Goal: Task Accomplishment & Management: Manage account settings

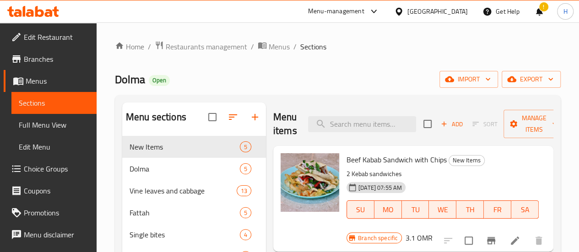
click at [193, 48] on span "Restaurants management" at bounding box center [206, 46] width 81 height 11
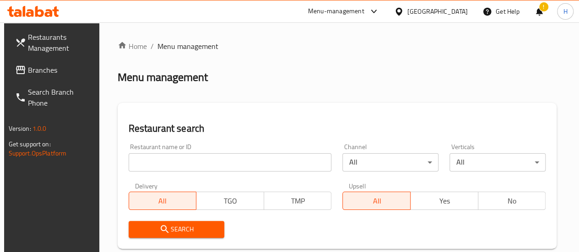
click at [201, 165] on input "search" at bounding box center [230, 162] width 203 height 18
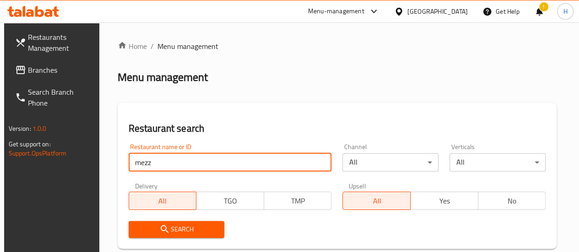
type input "mezza"
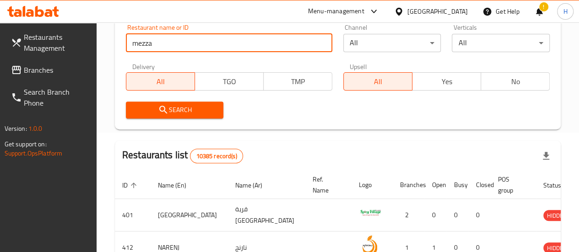
scroll to position [120, 0]
click button "Search" at bounding box center [175, 109] width 98 height 17
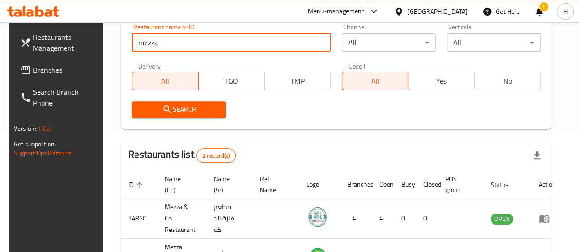
scroll to position [188, 0]
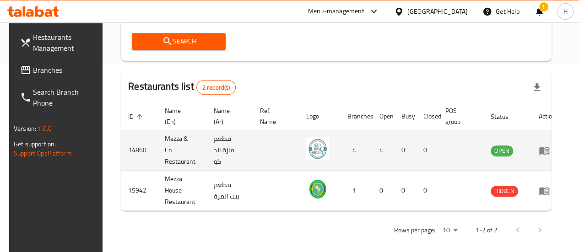
click at [542, 152] on td "enhanced table" at bounding box center [548, 150] width 32 height 40
click at [545, 149] on icon "enhanced table" at bounding box center [546, 151] width 3 height 4
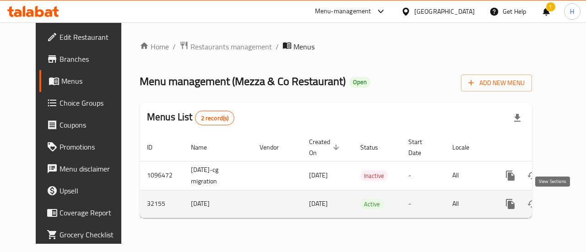
click at [571, 199] on icon "enhanced table" at bounding box center [576, 204] width 11 height 11
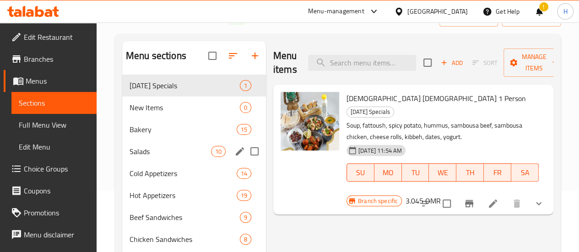
scroll to position [62, 0]
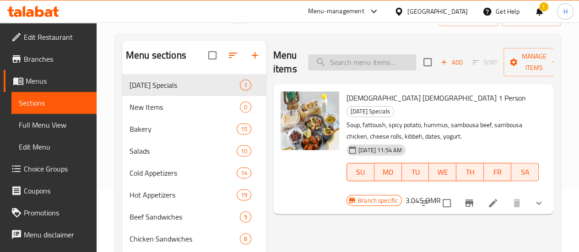
click at [330, 62] on input "search" at bounding box center [362, 62] width 108 height 16
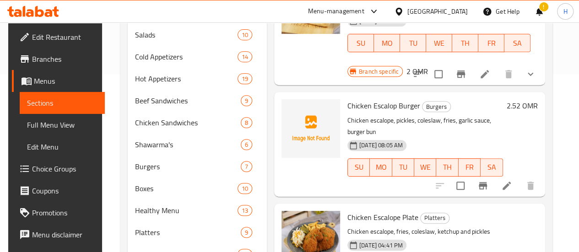
scroll to position [179, 0]
type input "chicken esc"
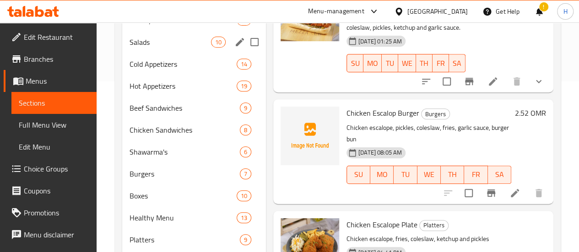
scroll to position [0, 0]
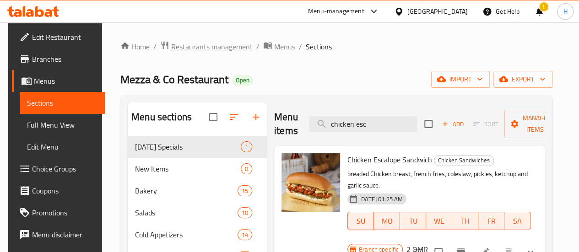
click at [231, 43] on span "Restaurants management" at bounding box center [211, 46] width 81 height 11
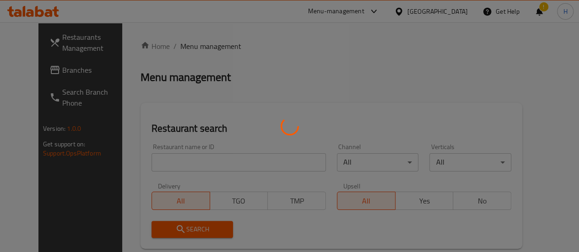
click at [189, 156] on div at bounding box center [289, 126] width 579 height 252
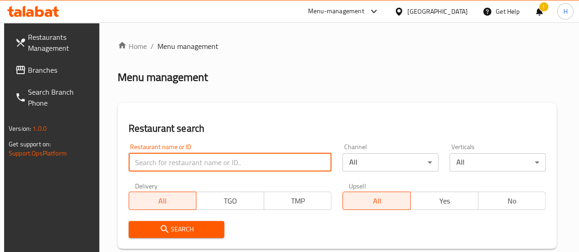
click at [189, 156] on input "search" at bounding box center [230, 162] width 203 height 18
type input "lebanese village"
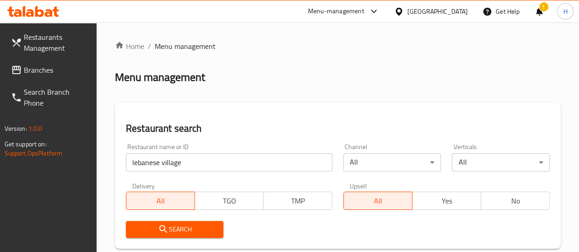
scroll to position [185, 0]
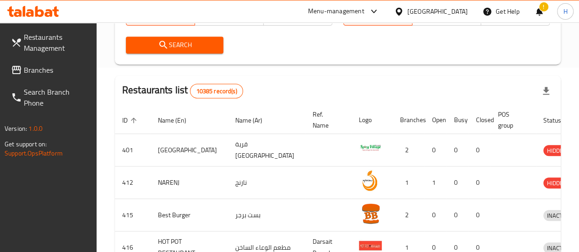
click at [185, 47] on span "Search" at bounding box center [174, 44] width 83 height 11
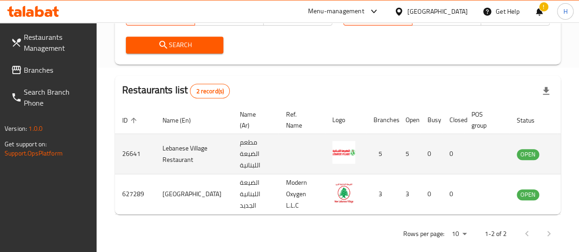
click at [565, 155] on icon "enhanced table" at bounding box center [570, 154] width 11 height 11
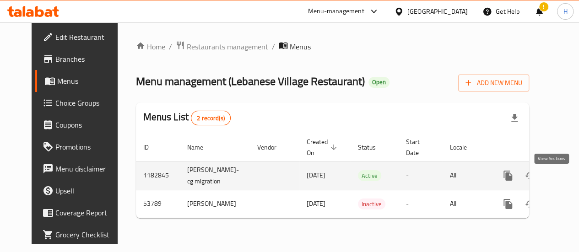
click at [570, 180] on icon "enhanced table" at bounding box center [574, 176] width 8 height 8
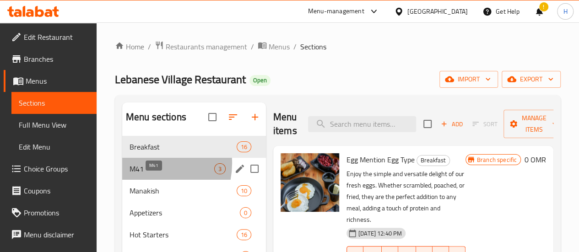
click at [147, 174] on span "M41" at bounding box center [172, 168] width 85 height 11
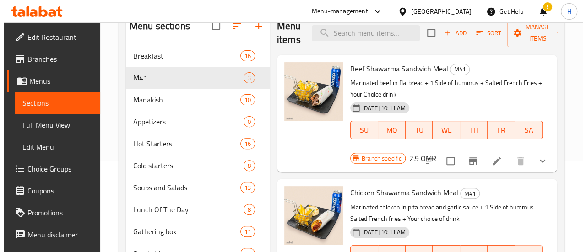
scroll to position [92, 0]
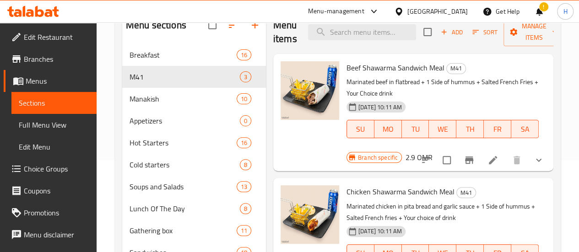
click at [472, 154] on button "Branch-specific-item" at bounding box center [469, 160] width 22 height 22
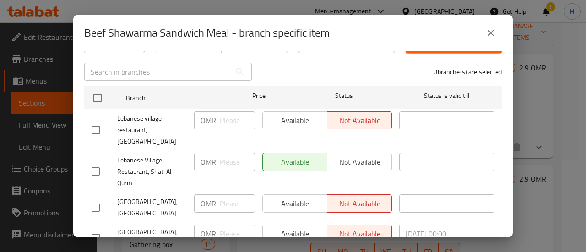
scroll to position [111, 0]
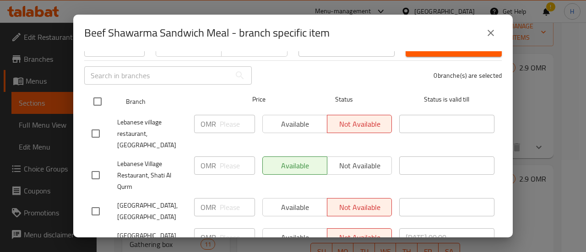
click at [96, 97] on input "checkbox" at bounding box center [97, 101] width 19 height 19
checkbox input "true"
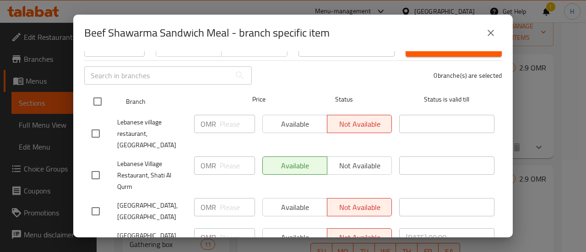
checkbox input "true"
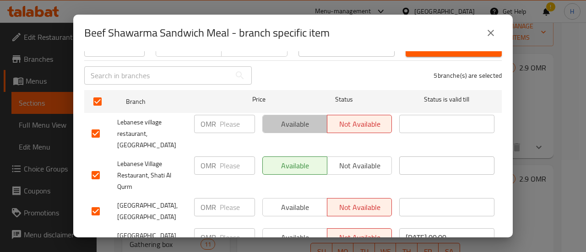
click at [284, 120] on span "Available" at bounding box center [294, 124] width 57 height 13
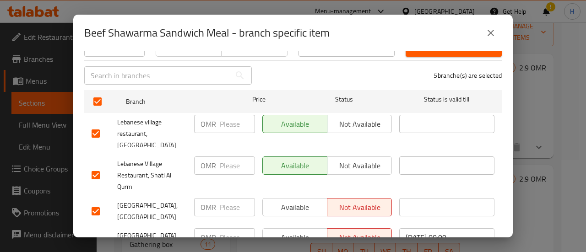
click at [292, 201] on span "Available" at bounding box center [294, 207] width 57 height 13
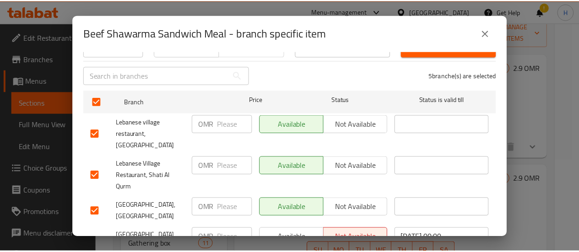
scroll to position [178, 0]
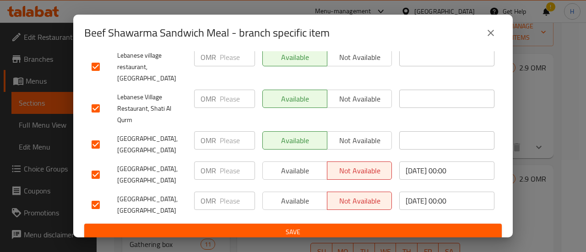
click at [293, 188] on div "Available Not available" at bounding box center [327, 205] width 137 height 34
click at [291, 164] on span "Available" at bounding box center [294, 170] width 57 height 13
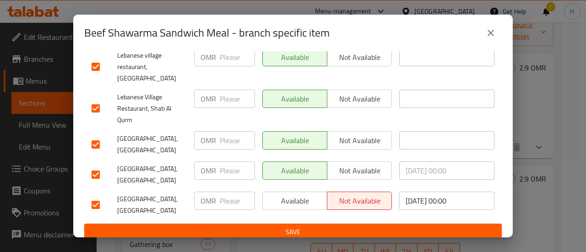
click at [288, 195] on span "Available" at bounding box center [294, 201] width 57 height 13
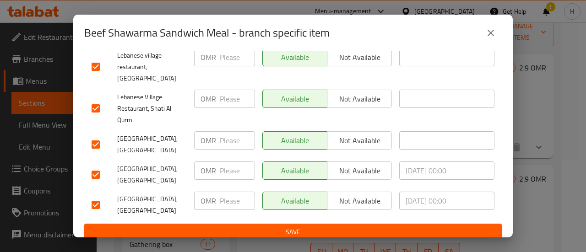
click at [291, 227] on span "Save" at bounding box center [293, 232] width 403 height 11
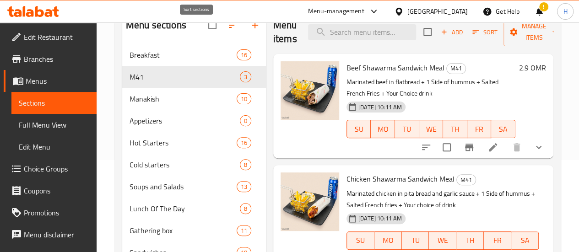
scroll to position [0, 0]
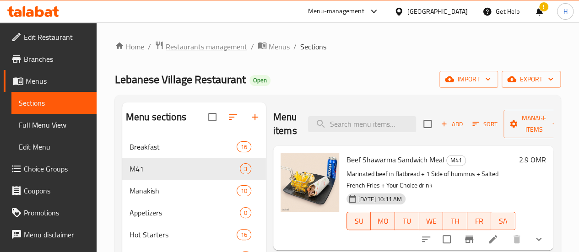
click at [216, 44] on span "Restaurants management" at bounding box center [206, 46] width 81 height 11
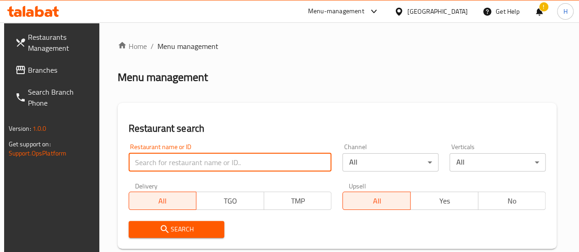
click at [194, 167] on input "search" at bounding box center [230, 162] width 203 height 18
click at [196, 159] on input "raven" at bounding box center [230, 162] width 203 height 18
type input "673723"
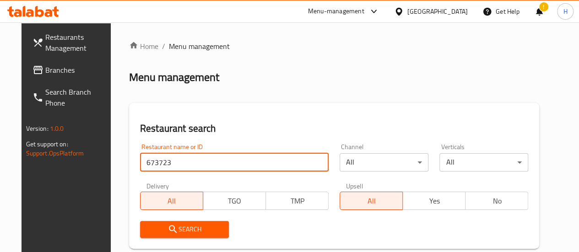
scroll to position [148, 0]
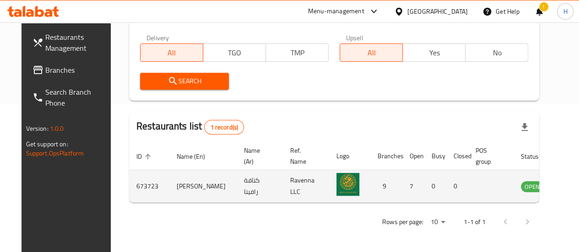
click at [570, 184] on icon "enhanced table" at bounding box center [575, 187] width 10 height 8
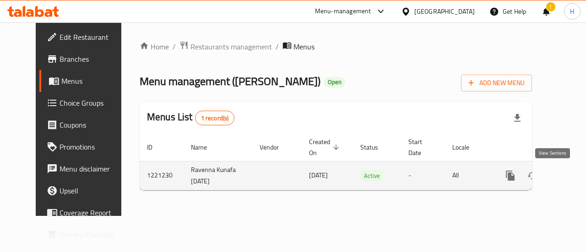
click at [571, 176] on icon "enhanced table" at bounding box center [576, 175] width 11 height 11
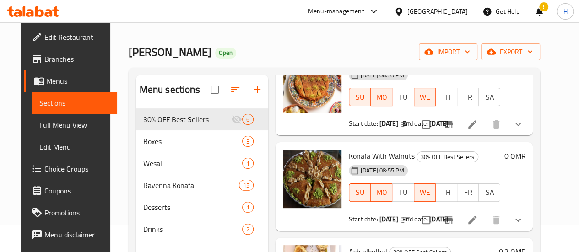
scroll to position [128, 0]
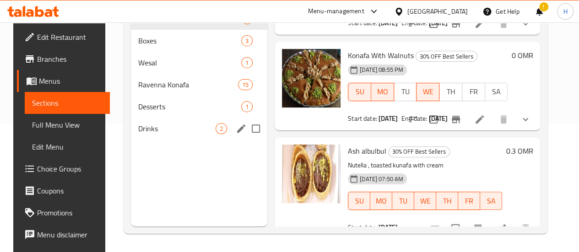
click at [163, 140] on div "Drinks 2" at bounding box center [199, 129] width 136 height 22
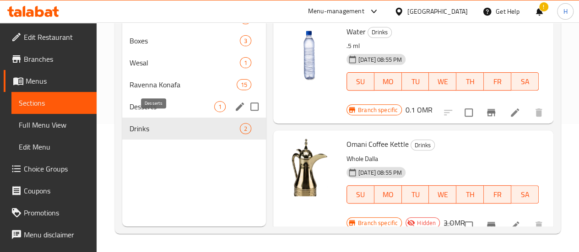
click at [148, 112] on span "Desserts" at bounding box center [172, 106] width 85 height 11
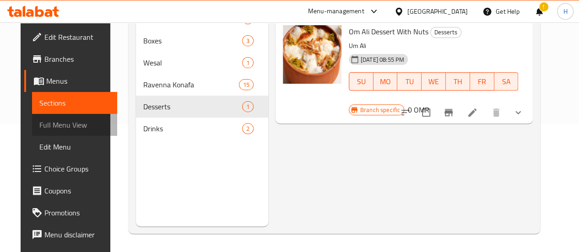
click at [55, 124] on span "Full Menu View" at bounding box center [74, 125] width 71 height 11
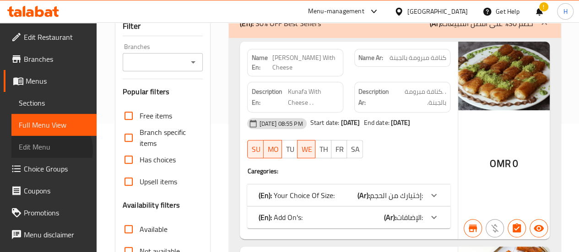
click at [49, 150] on span "Edit Menu" at bounding box center [54, 146] width 71 height 11
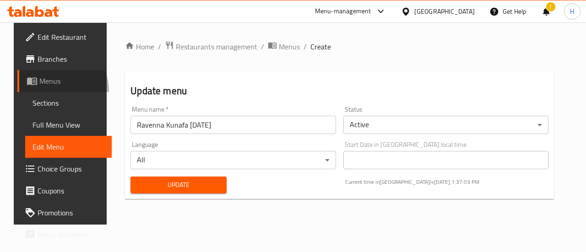
click at [42, 91] on link "Menus" at bounding box center [64, 81] width 94 height 22
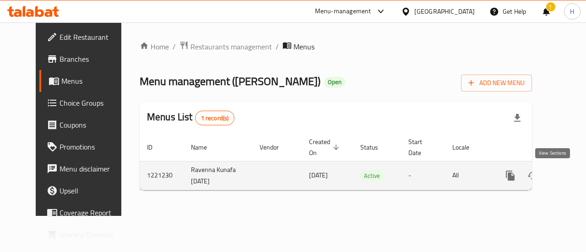
click at [571, 179] on icon "enhanced table" at bounding box center [576, 175] width 11 height 11
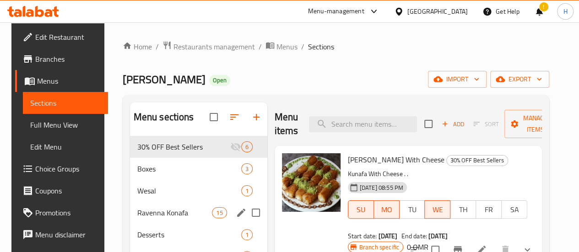
click at [168, 224] on div "Ravenna Konafa 15" at bounding box center [198, 213] width 137 height 22
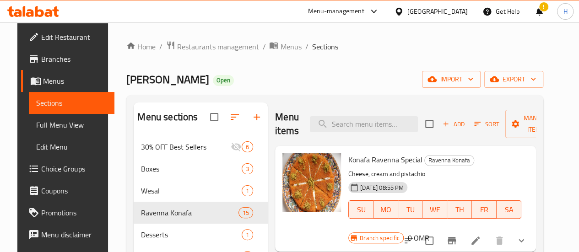
click at [41, 63] on span "Branches" at bounding box center [73, 59] width 65 height 11
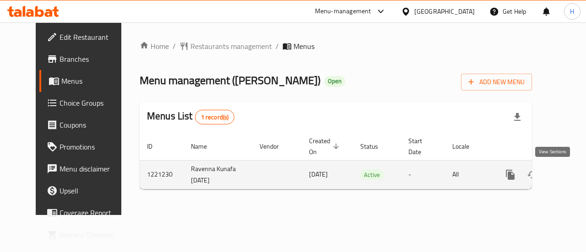
click at [565, 180] on link "enhanced table" at bounding box center [576, 175] width 22 height 22
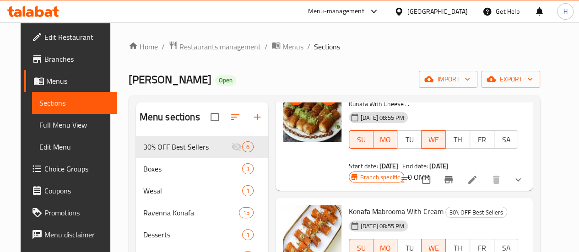
scroll to position [73, 0]
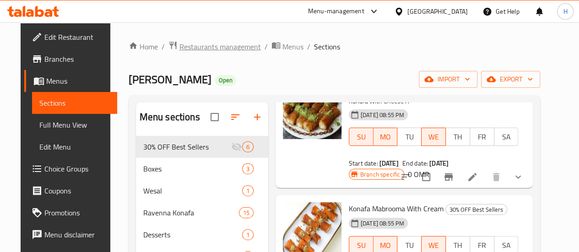
click at [214, 41] on span "Restaurants management" at bounding box center [219, 46] width 81 height 11
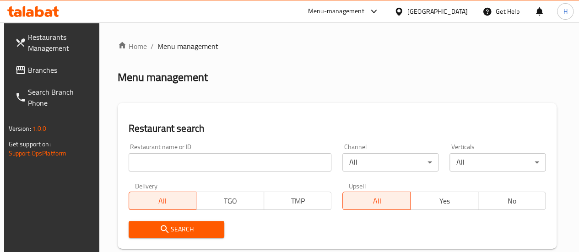
click at [185, 167] on input "search" at bounding box center [230, 162] width 203 height 18
